Goal: Communication & Community: Answer question/provide support

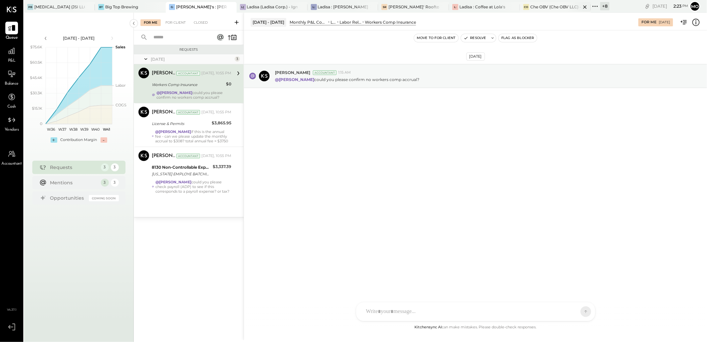
click at [531, 5] on div "Che OBV (Che OBV LLC) - Ignite" at bounding box center [555, 7] width 51 height 6
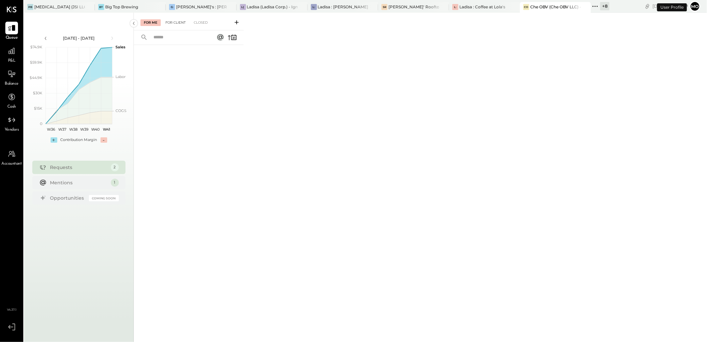
click at [177, 25] on div "For Client" at bounding box center [175, 22] width 27 height 7
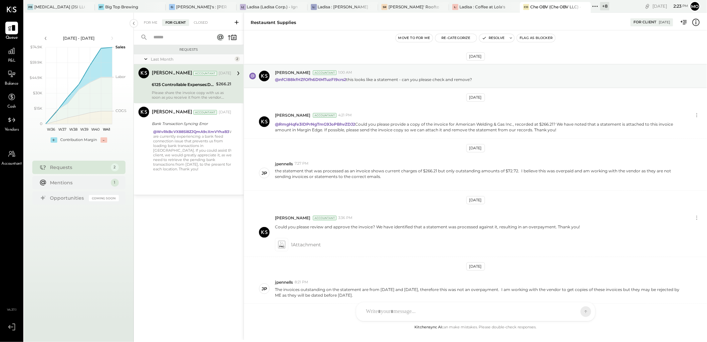
scroll to position [75, 0]
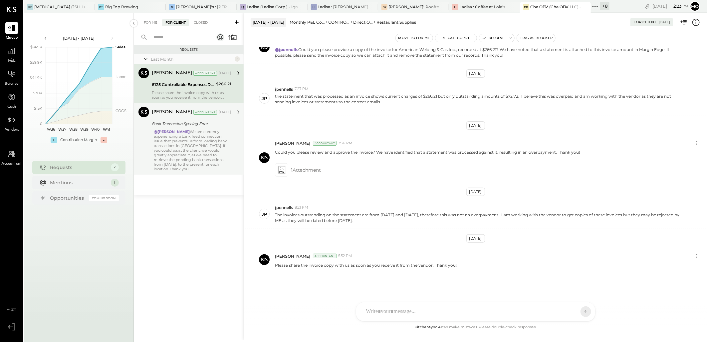
click at [212, 151] on div "@[PERSON_NAME] We are currently experiencing a bank feed connection issue that …" at bounding box center [193, 150] width 78 height 42
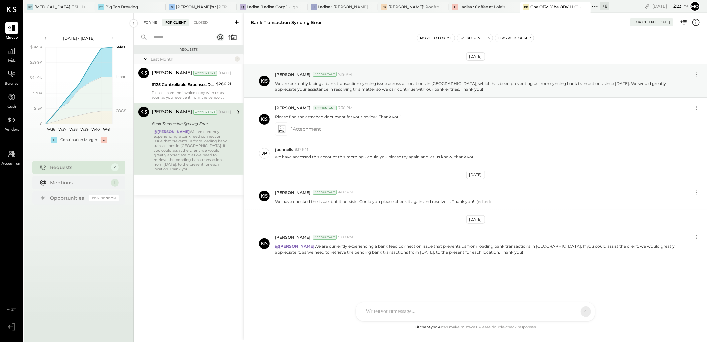
click at [151, 24] on div "For Me" at bounding box center [150, 22] width 20 height 7
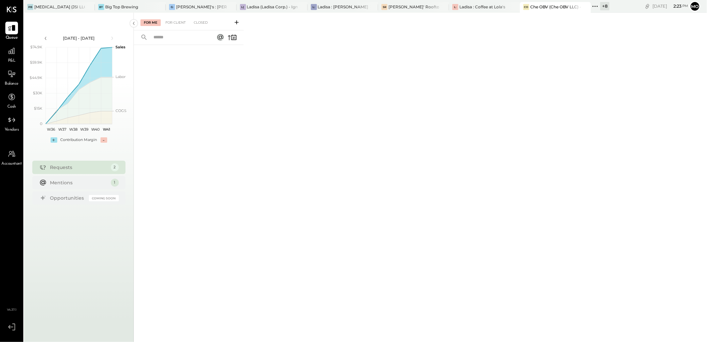
click at [171, 27] on div "For Me For Client Closed" at bounding box center [189, 22] width 110 height 18
click at [177, 22] on div "For Client" at bounding box center [175, 22] width 27 height 7
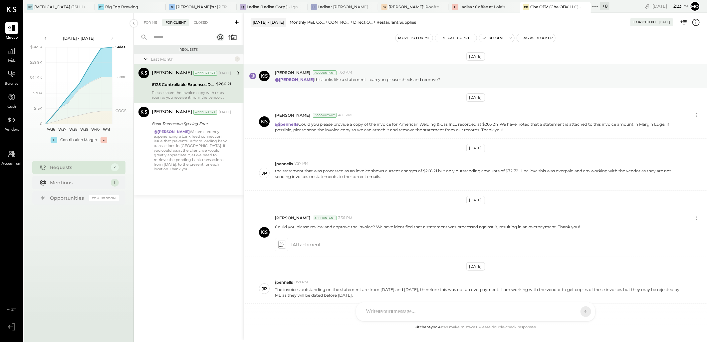
scroll to position [75, 0]
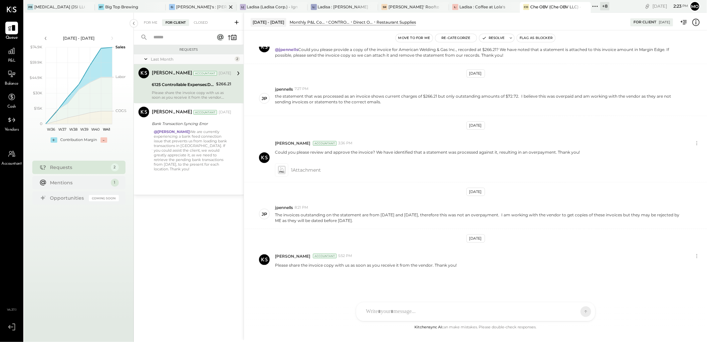
click at [205, 7] on div "[PERSON_NAME]'s : [PERSON_NAME]'s" at bounding box center [201, 7] width 51 height 6
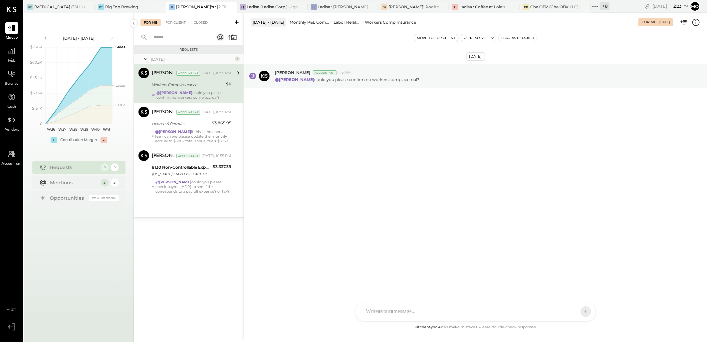
click at [180, 92] on strong "@[PERSON_NAME]" at bounding box center [174, 92] width 36 height 5
click at [178, 24] on div "For Client" at bounding box center [175, 22] width 27 height 7
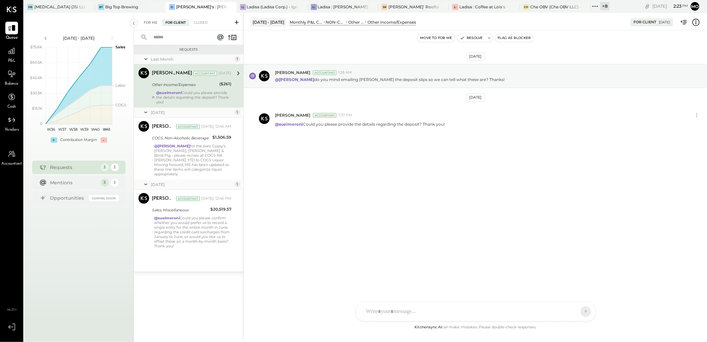
click at [148, 21] on div "For Me" at bounding box center [150, 22] width 20 height 7
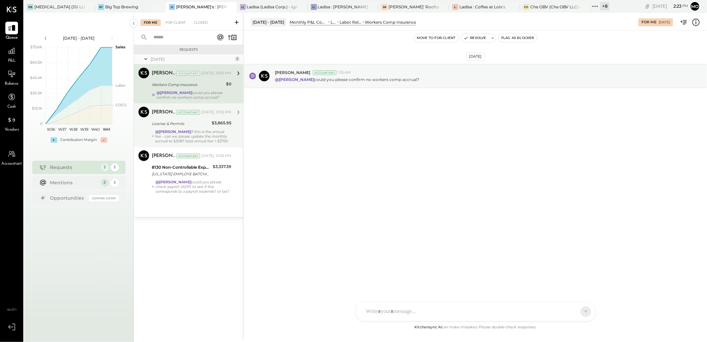
click at [216, 133] on div "@Mohammadsalkin Ansari if this is the annual fee - can we please update the mon…" at bounding box center [193, 136] width 76 height 14
